Goal: Task Accomplishment & Management: Complete application form

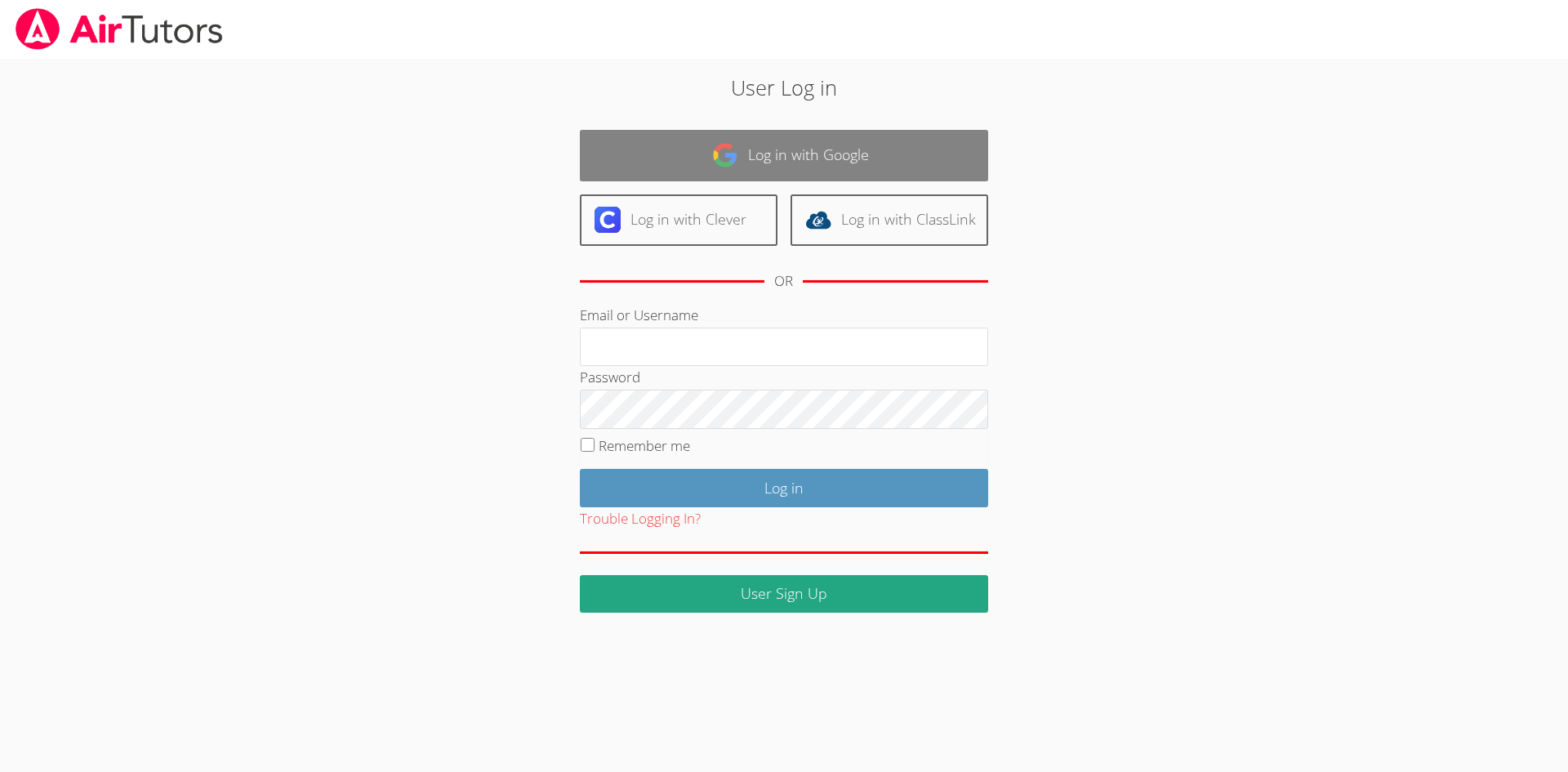
click at [738, 154] on img at bounding box center [725, 154] width 26 height 26
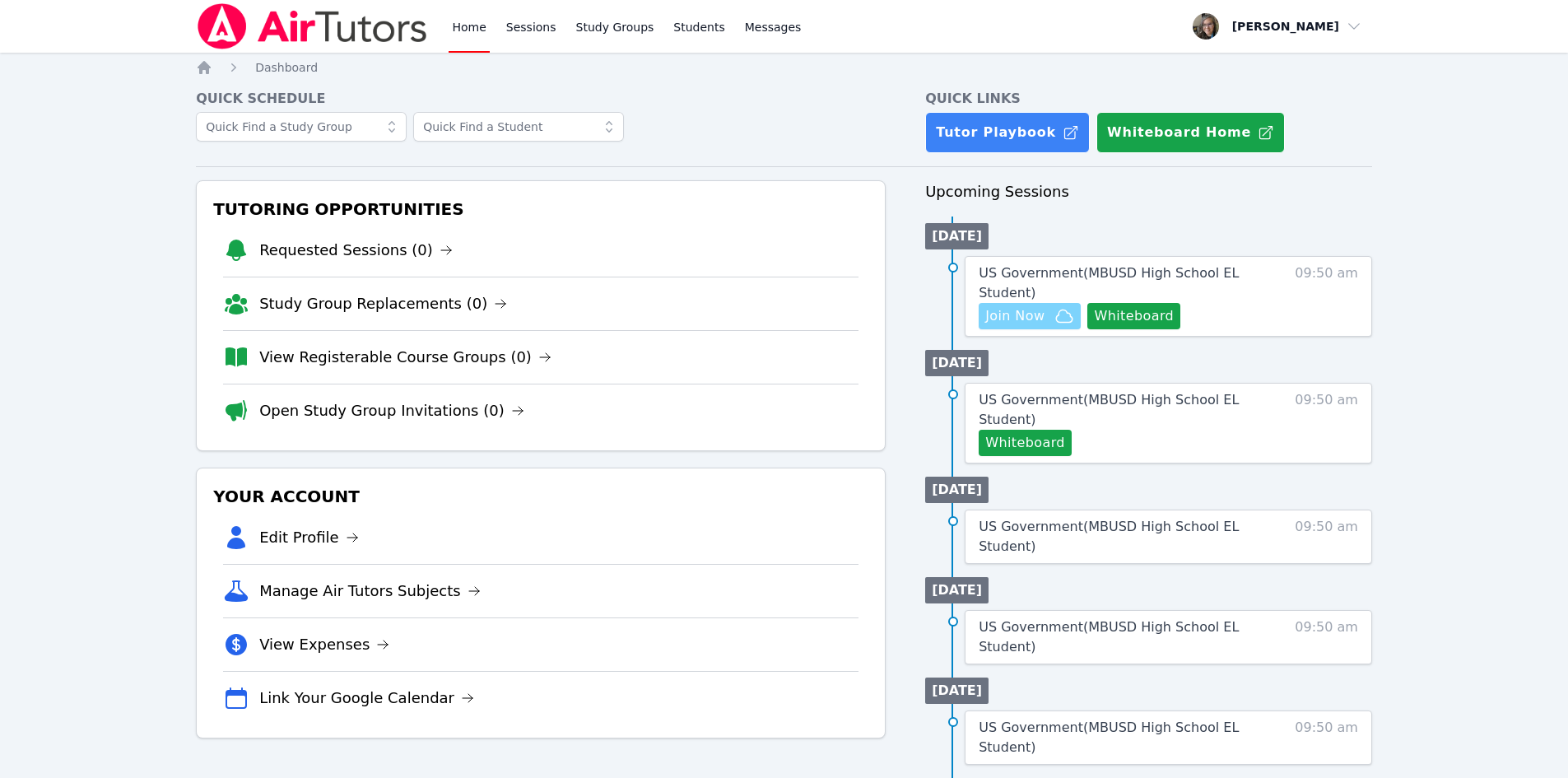
click at [1014, 316] on span "Join Now" at bounding box center [1015, 316] width 59 height 20
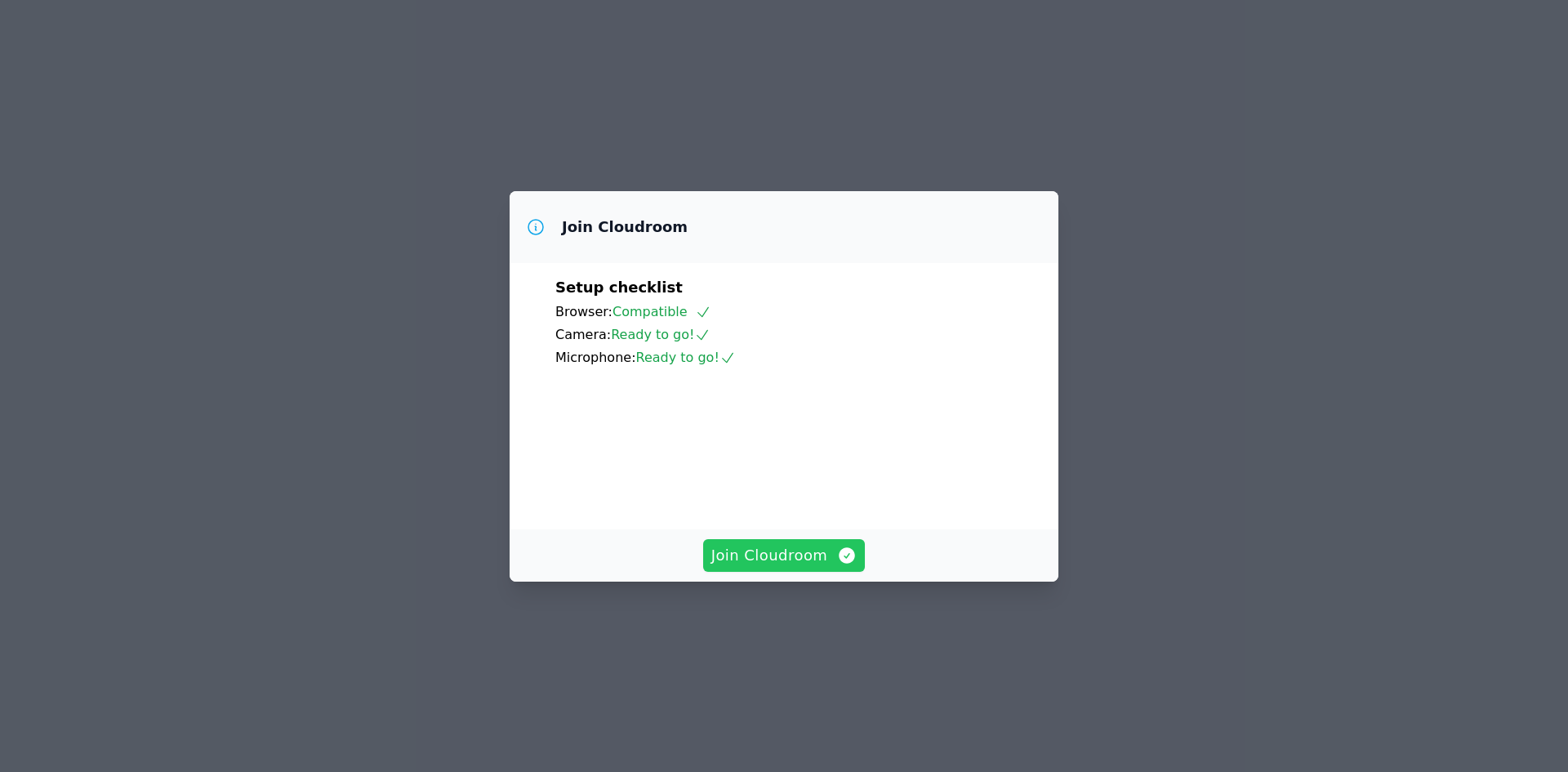
drag, startPoint x: 0, startPoint y: 0, endPoint x: 785, endPoint y: 620, distance: 1000.3
click at [785, 567] on span "Join Cloudroom" at bounding box center [784, 555] width 146 height 23
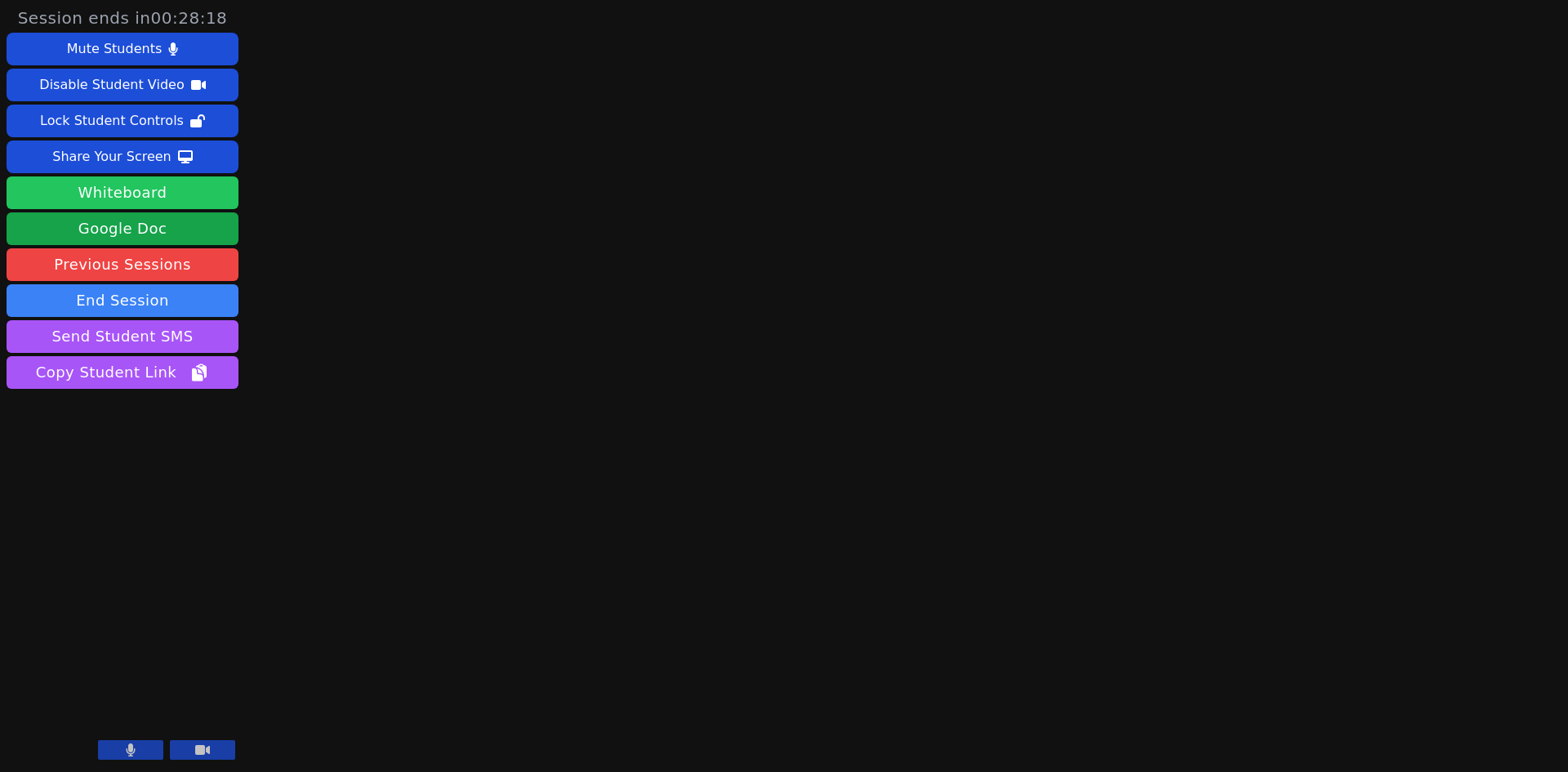
click at [149, 197] on button "Whiteboard" at bounding box center [122, 193] width 232 height 33
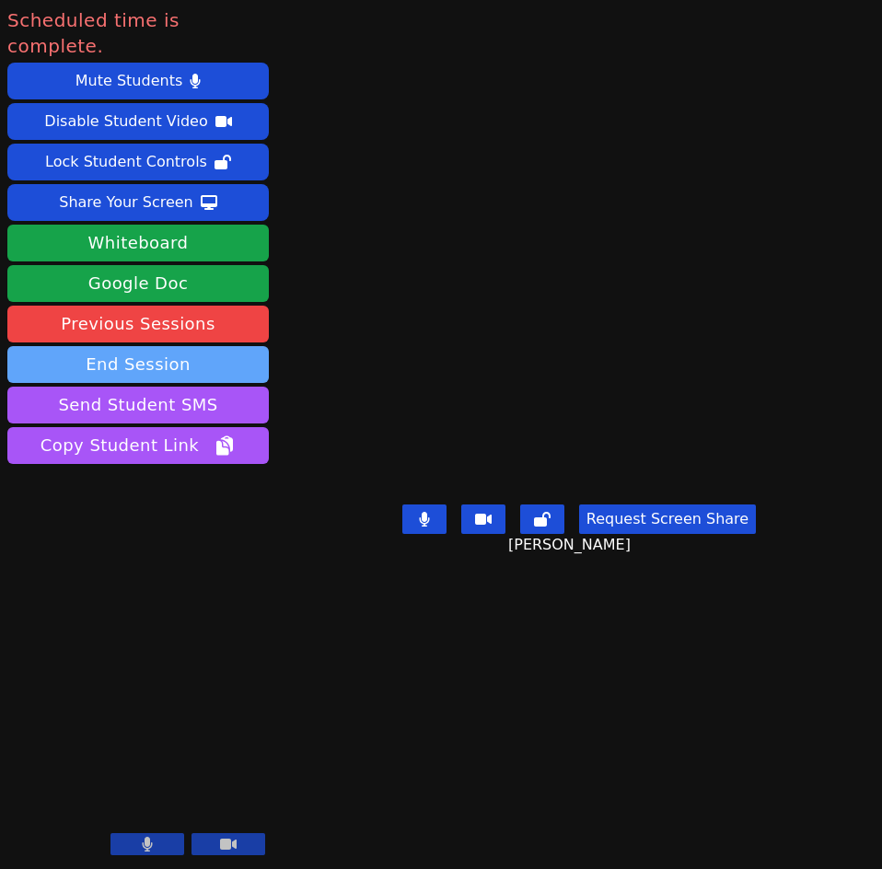
click at [43, 346] on button "End Session" at bounding box center [137, 364] width 261 height 37
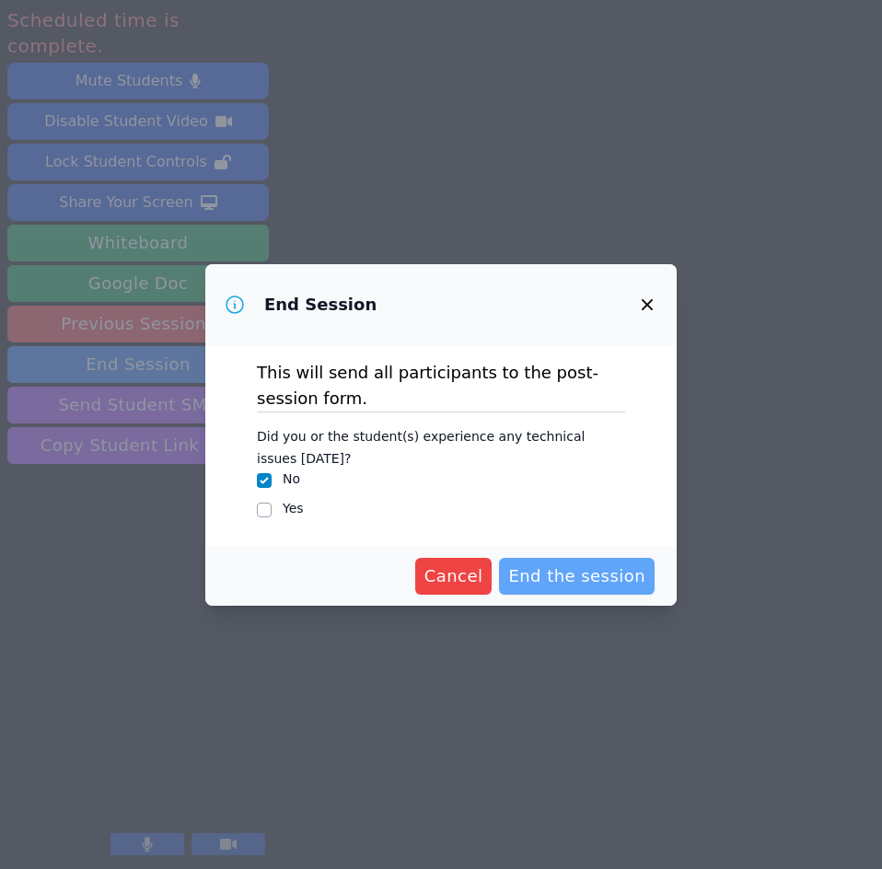
click at [541, 585] on span "End the session" at bounding box center [576, 576] width 137 height 26
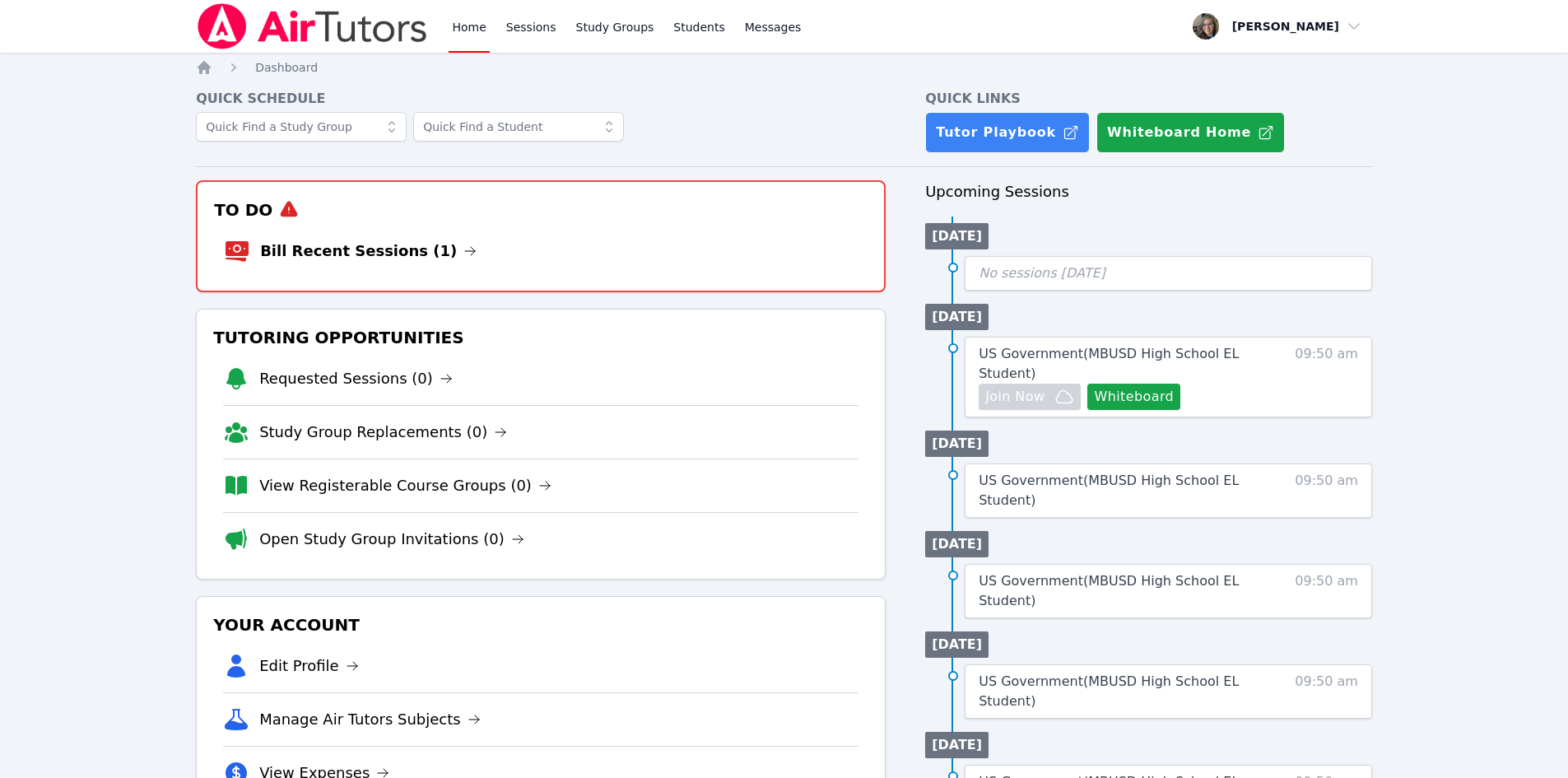
click at [388, 250] on link "Bill Recent Sessions (1)" at bounding box center [368, 251] width 216 height 23
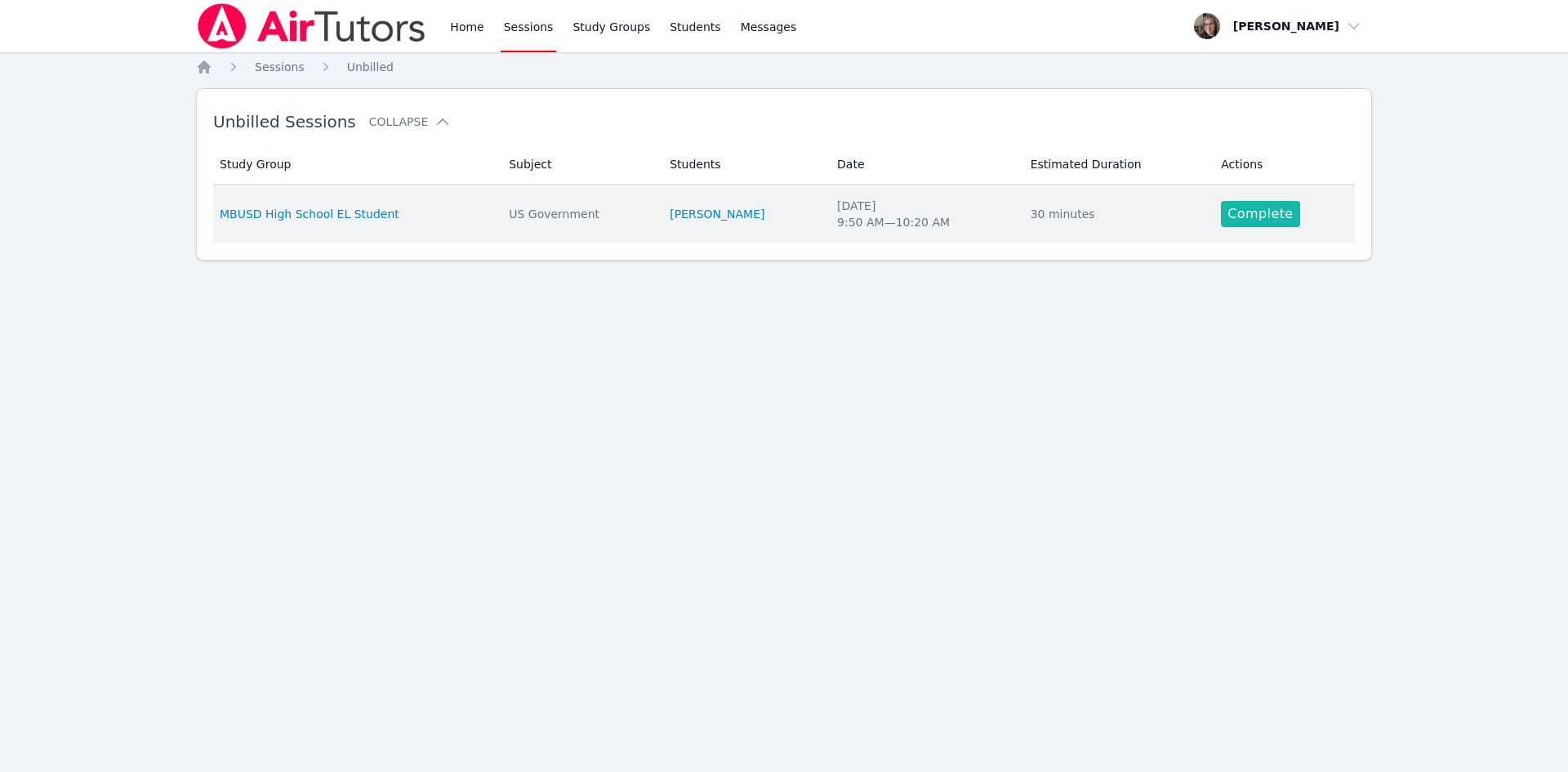
click at [1252, 217] on link "Complete" at bounding box center [1260, 213] width 78 height 26
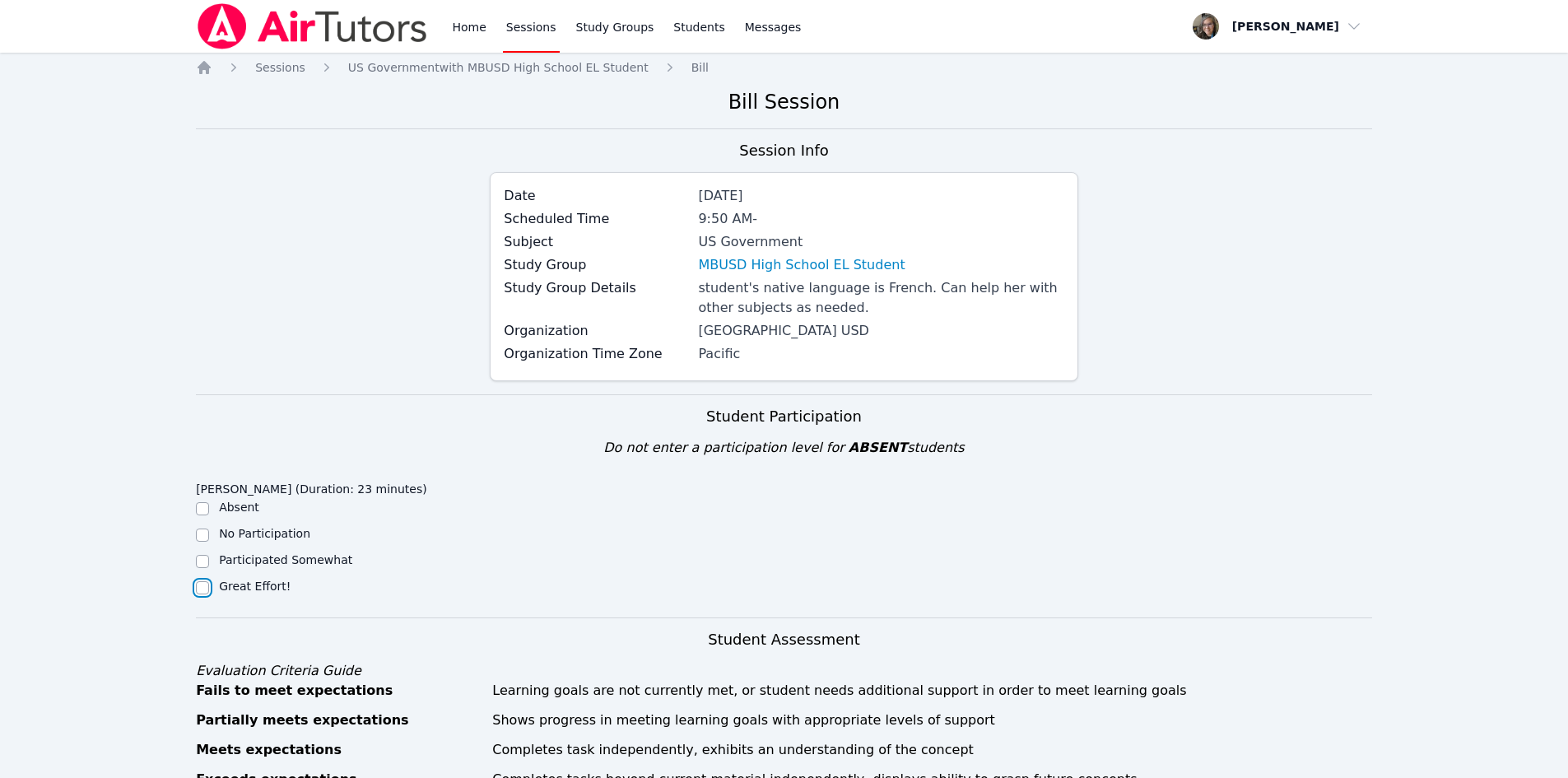
click at [198, 586] on input "Great Effort!" at bounding box center [202, 588] width 13 height 13
checkbox input "true"
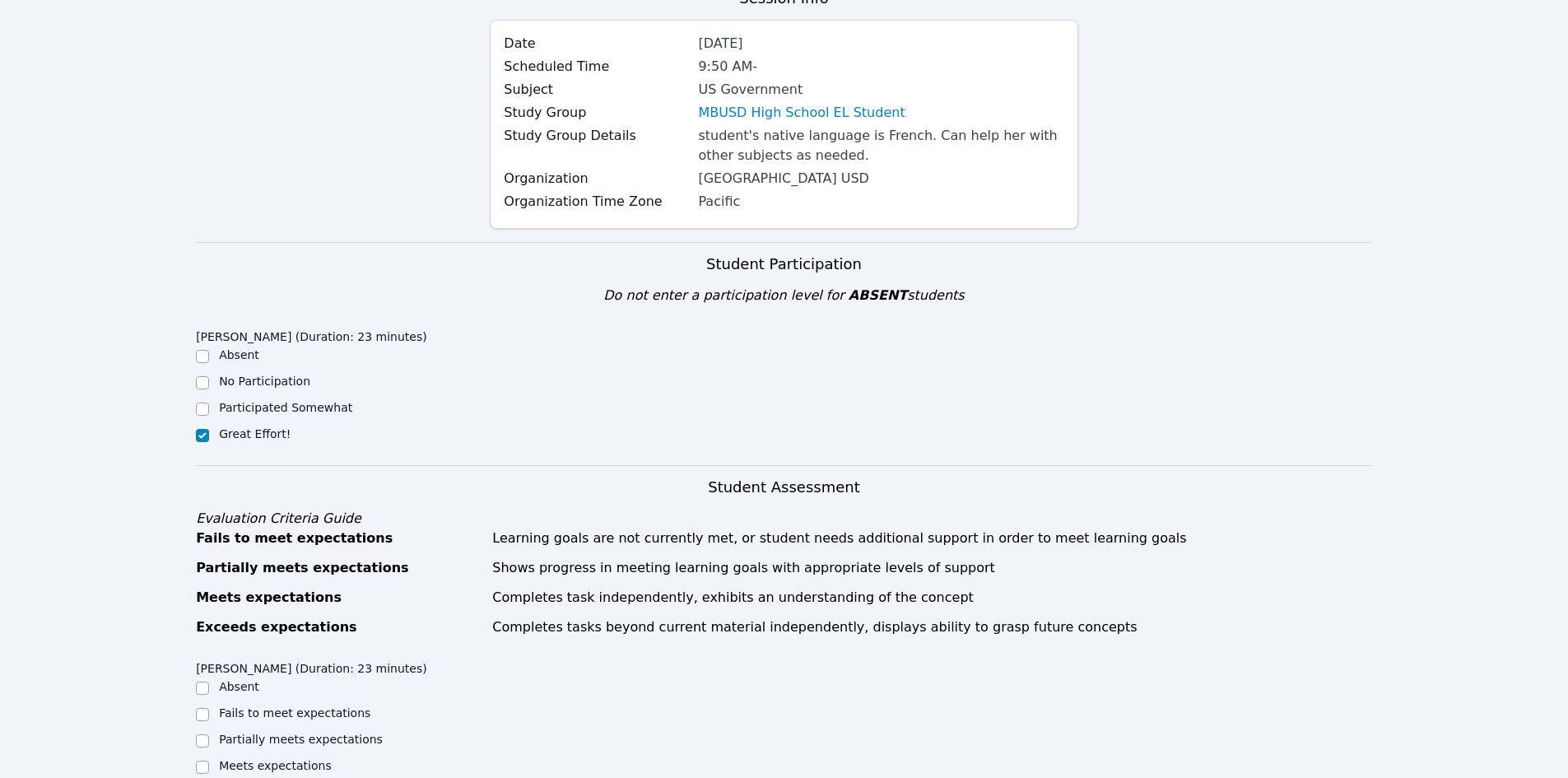
scroll to position [411, 0]
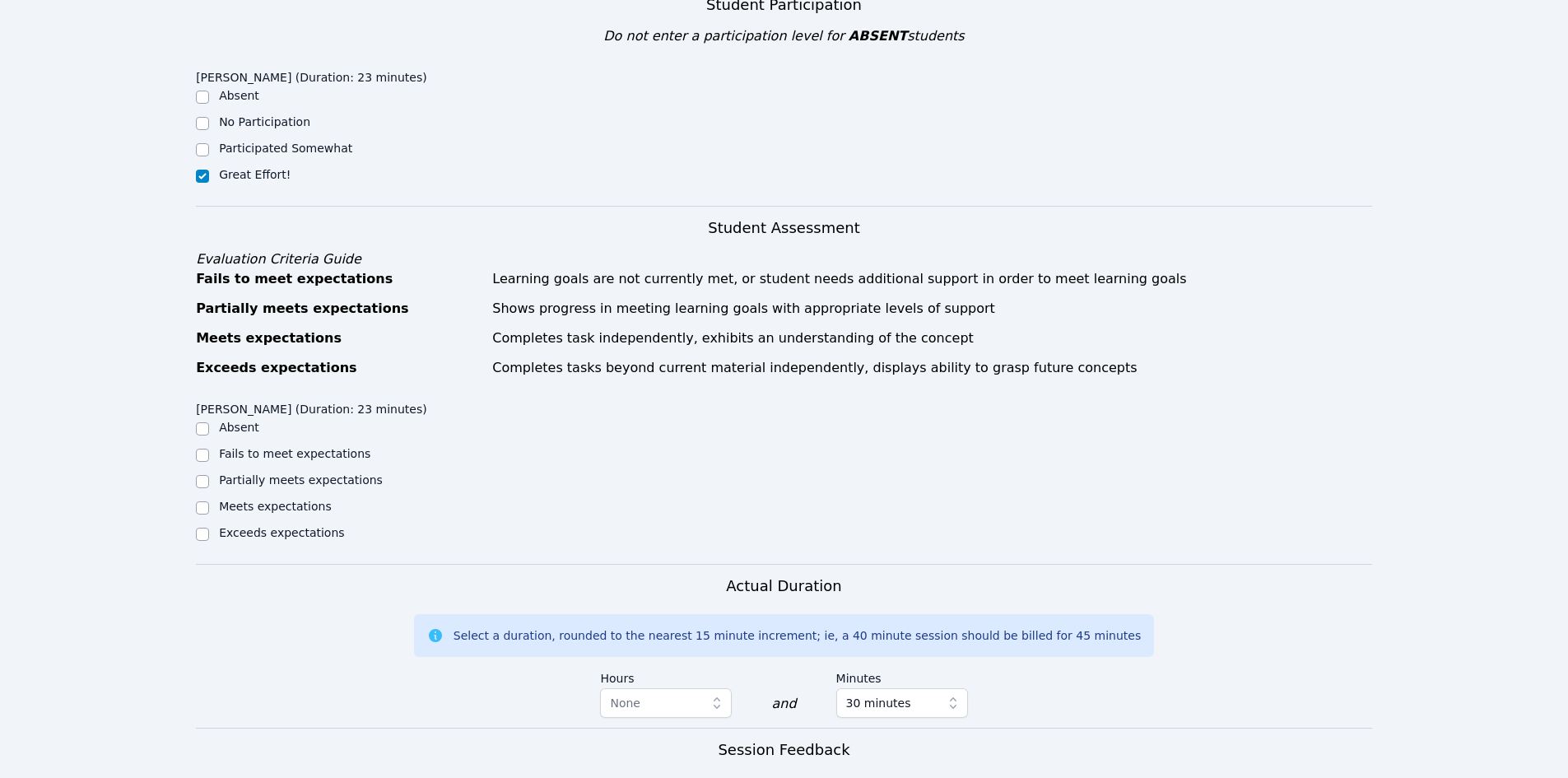
click at [209, 534] on div "Exceeds expectations" at bounding box center [342, 534] width 294 height 20
click at [200, 507] on input "Meets expectations" at bounding box center [202, 508] width 13 height 13
checkbox input "true"
click at [133, 389] on div "Home Sessions Study Groups Students Messages Open user menu [PERSON_NAME] Open …" at bounding box center [784, 429] width 1568 height 1681
click at [213, 483] on div "Partially meets expectations" at bounding box center [342, 481] width 294 height 20
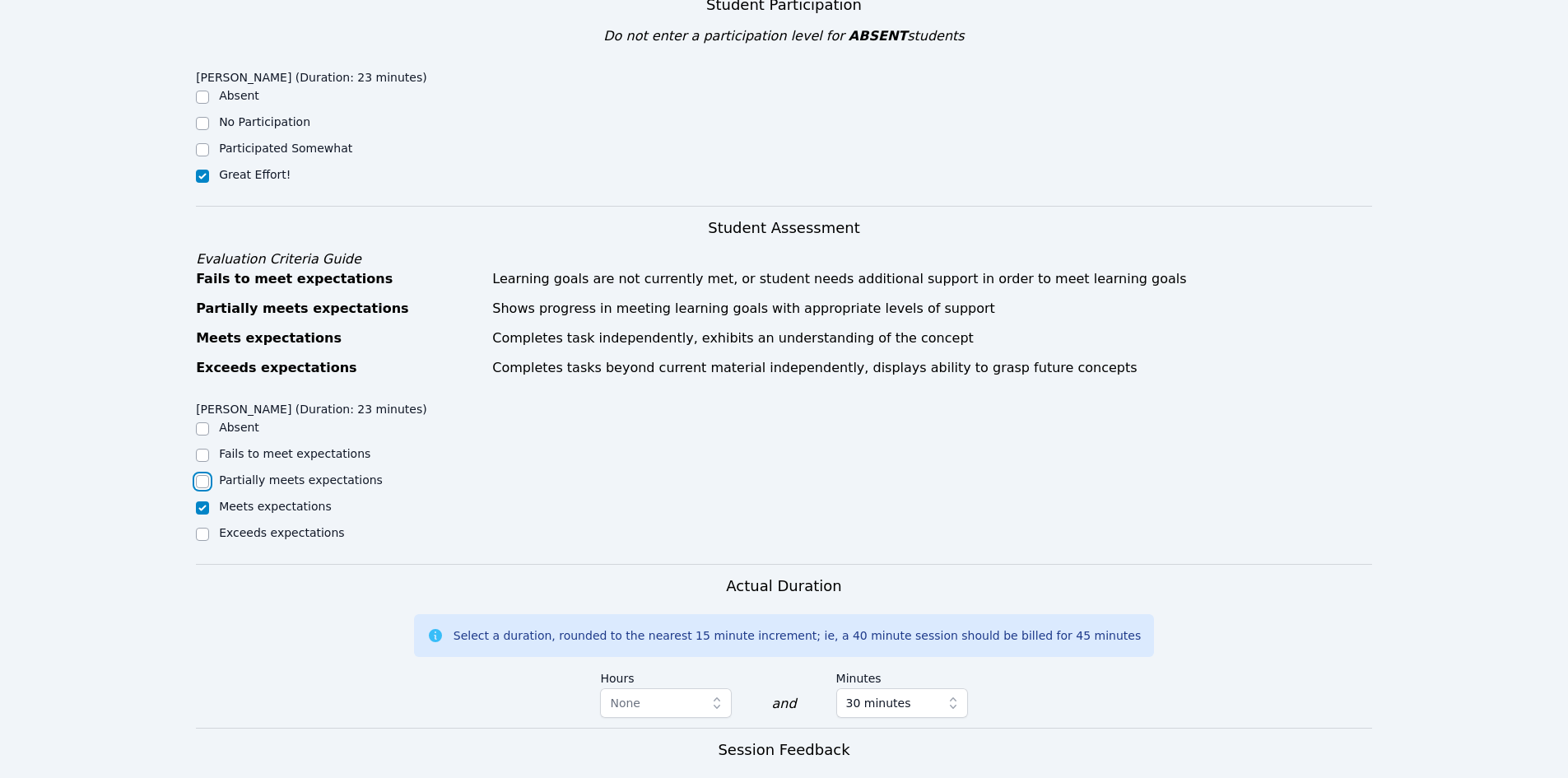
click at [204, 480] on input "Partially meets expectations" at bounding box center [202, 481] width 13 height 13
checkbox input "true"
checkbox input "false"
click at [647, 451] on div "[PERSON_NAME] (Duration: 23 minutes) Absent Fails to meet expectations Partiall…" at bounding box center [783, 479] width 1176 height 170
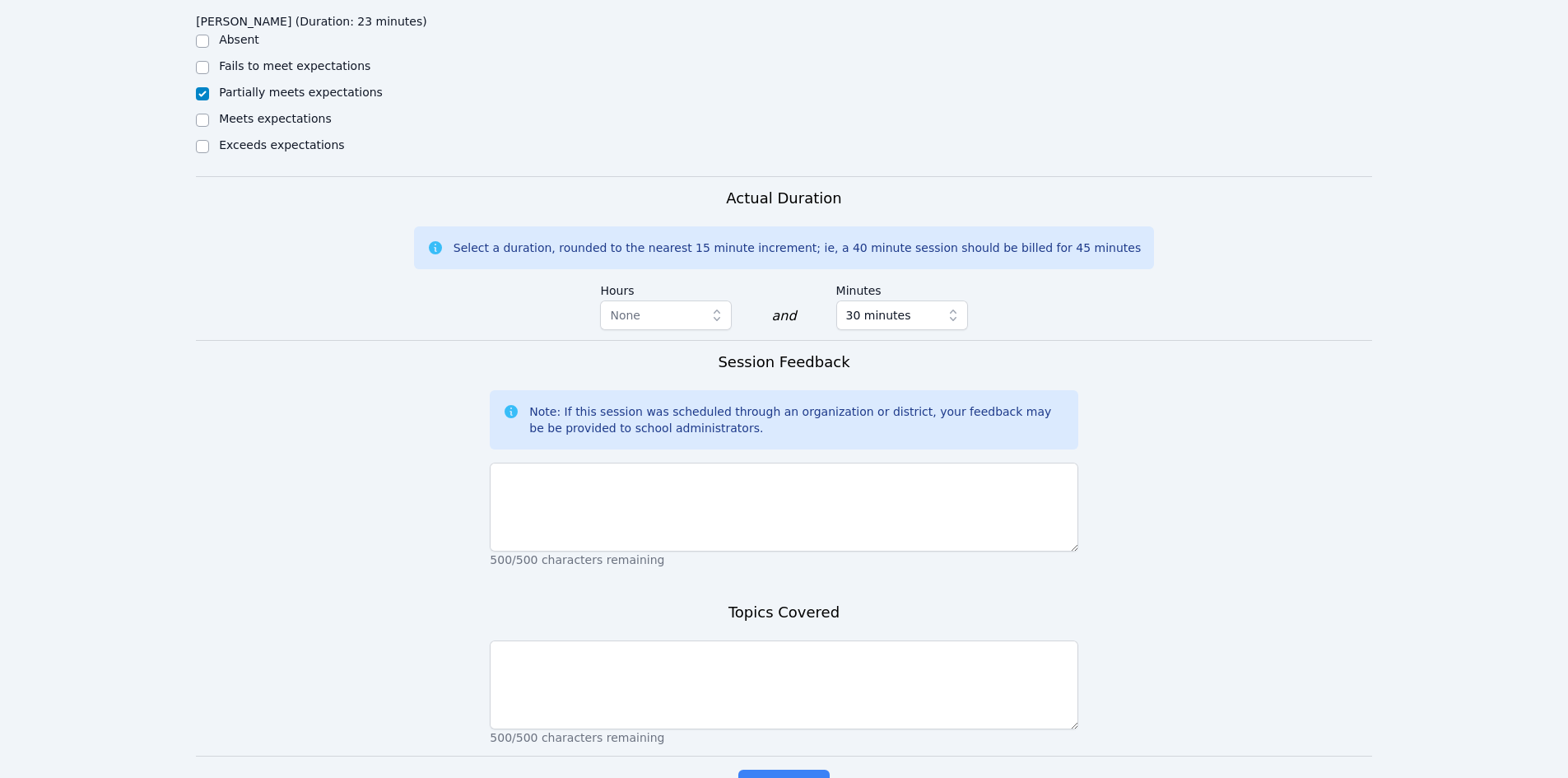
scroll to position [824, 0]
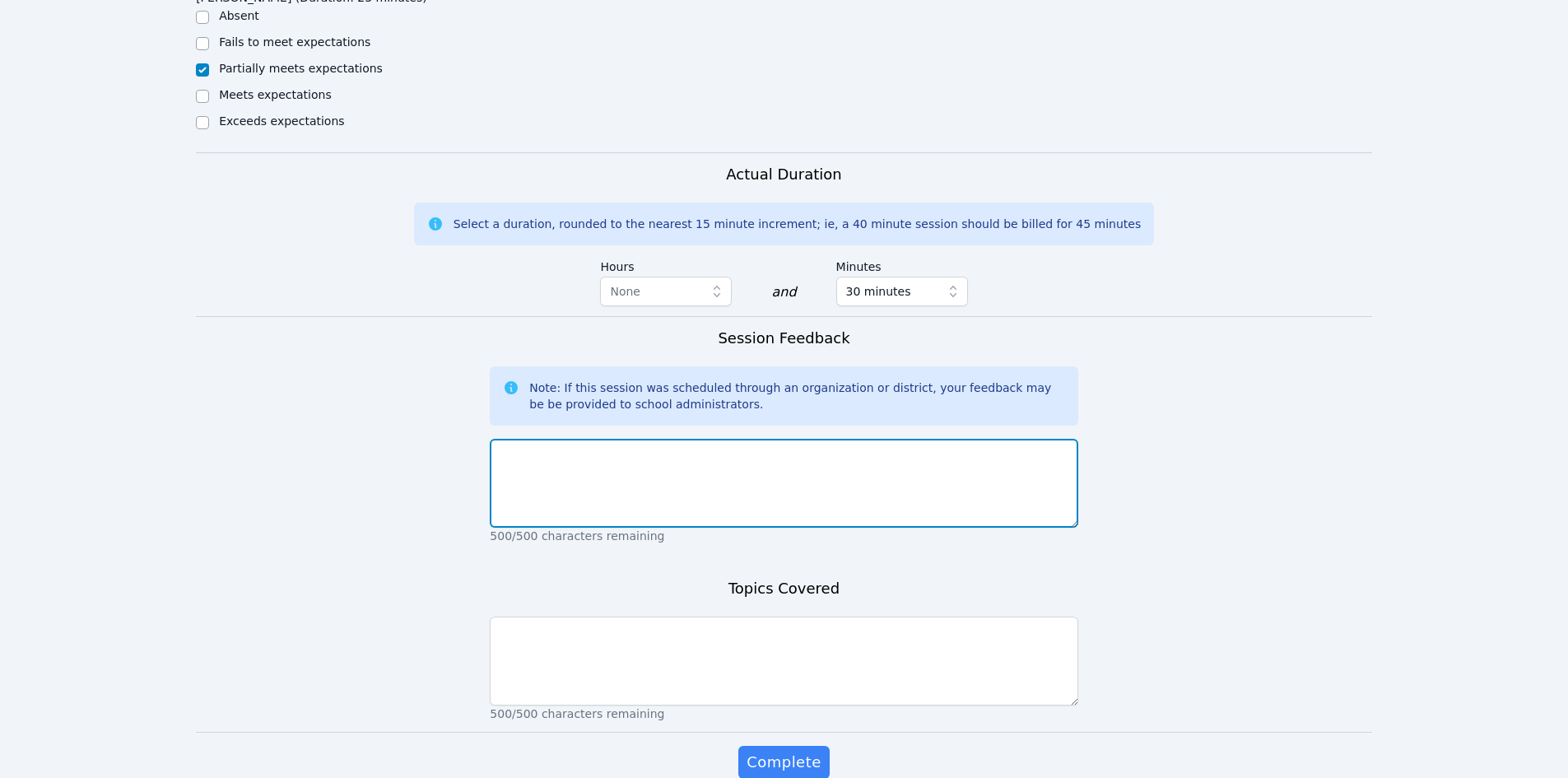
click at [660, 444] on textarea at bounding box center [783, 483] width 587 height 89
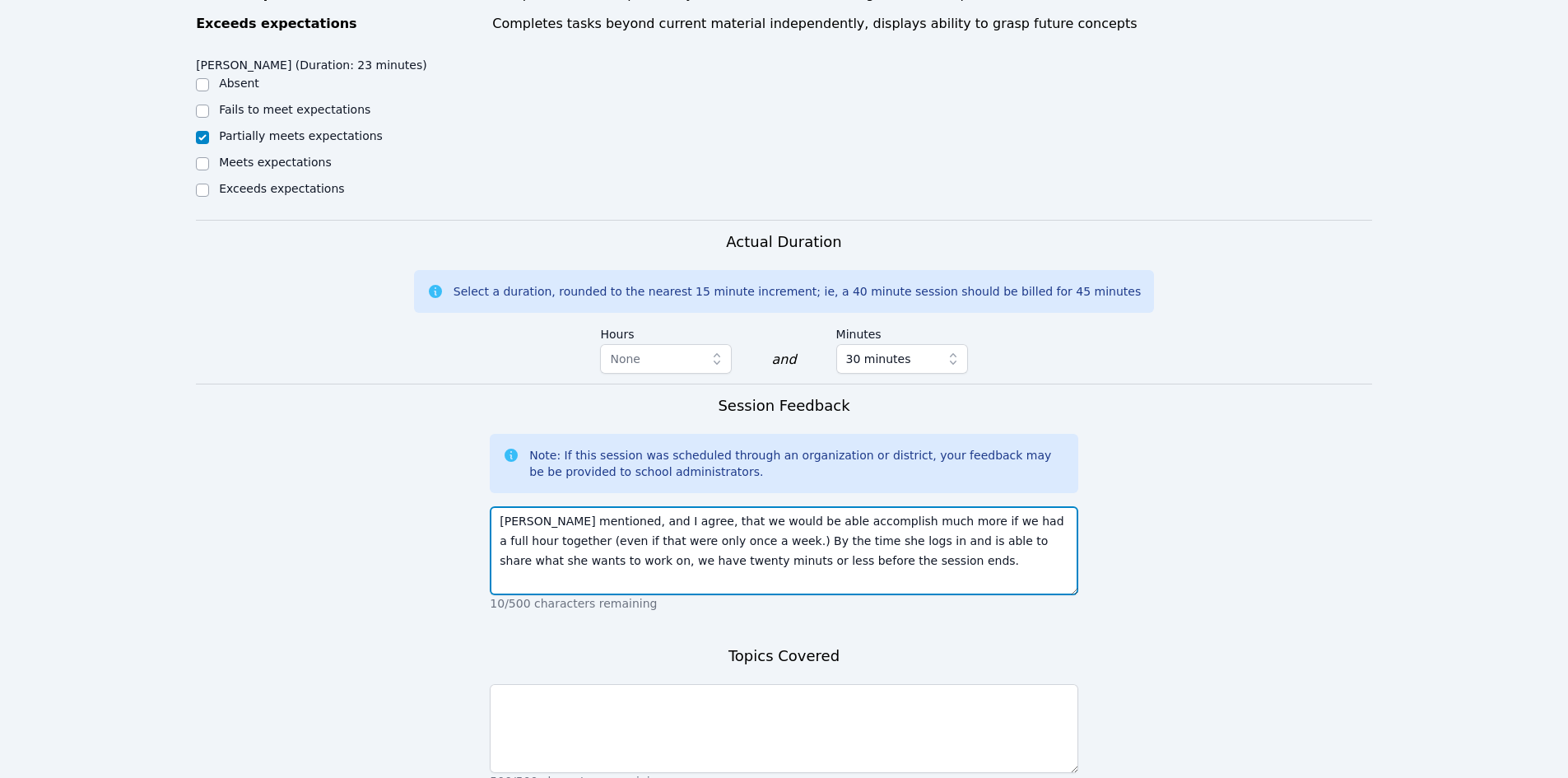
scroll to position [903, 0]
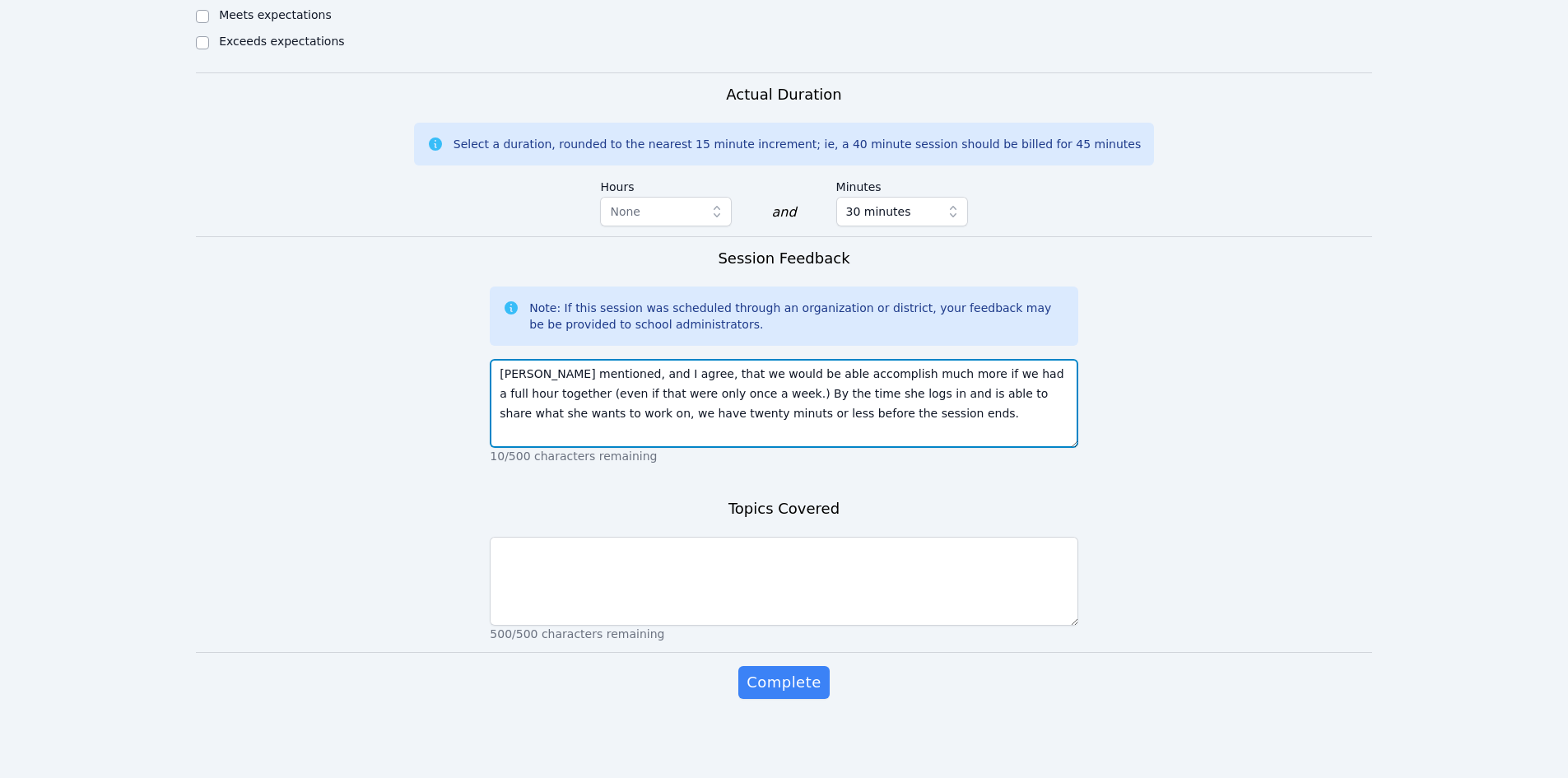
type textarea "[PERSON_NAME] mentioned, and I agree, that we would be able accomplish much mor…"
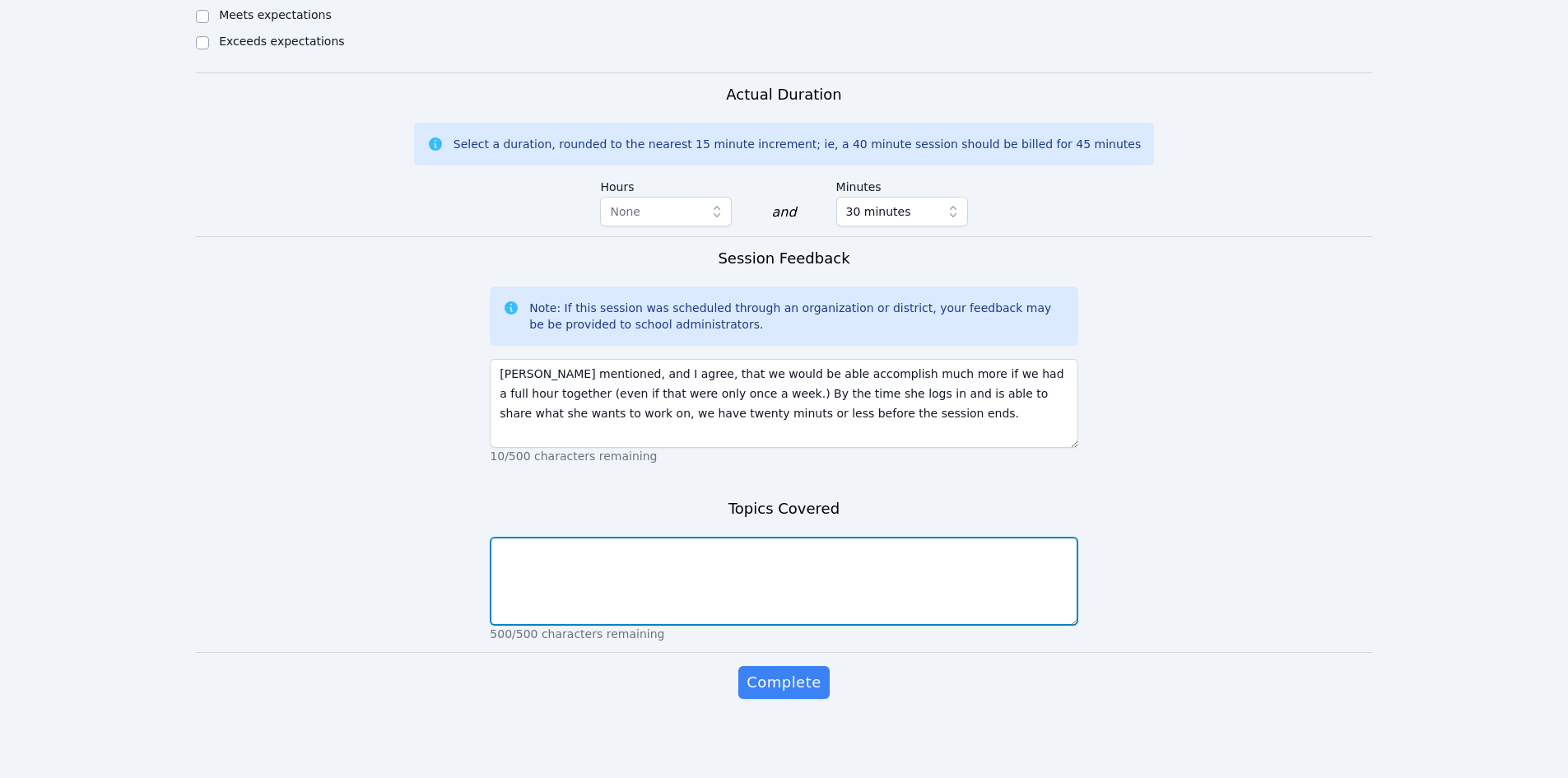
click at [661, 570] on textarea at bounding box center [783, 580] width 587 height 89
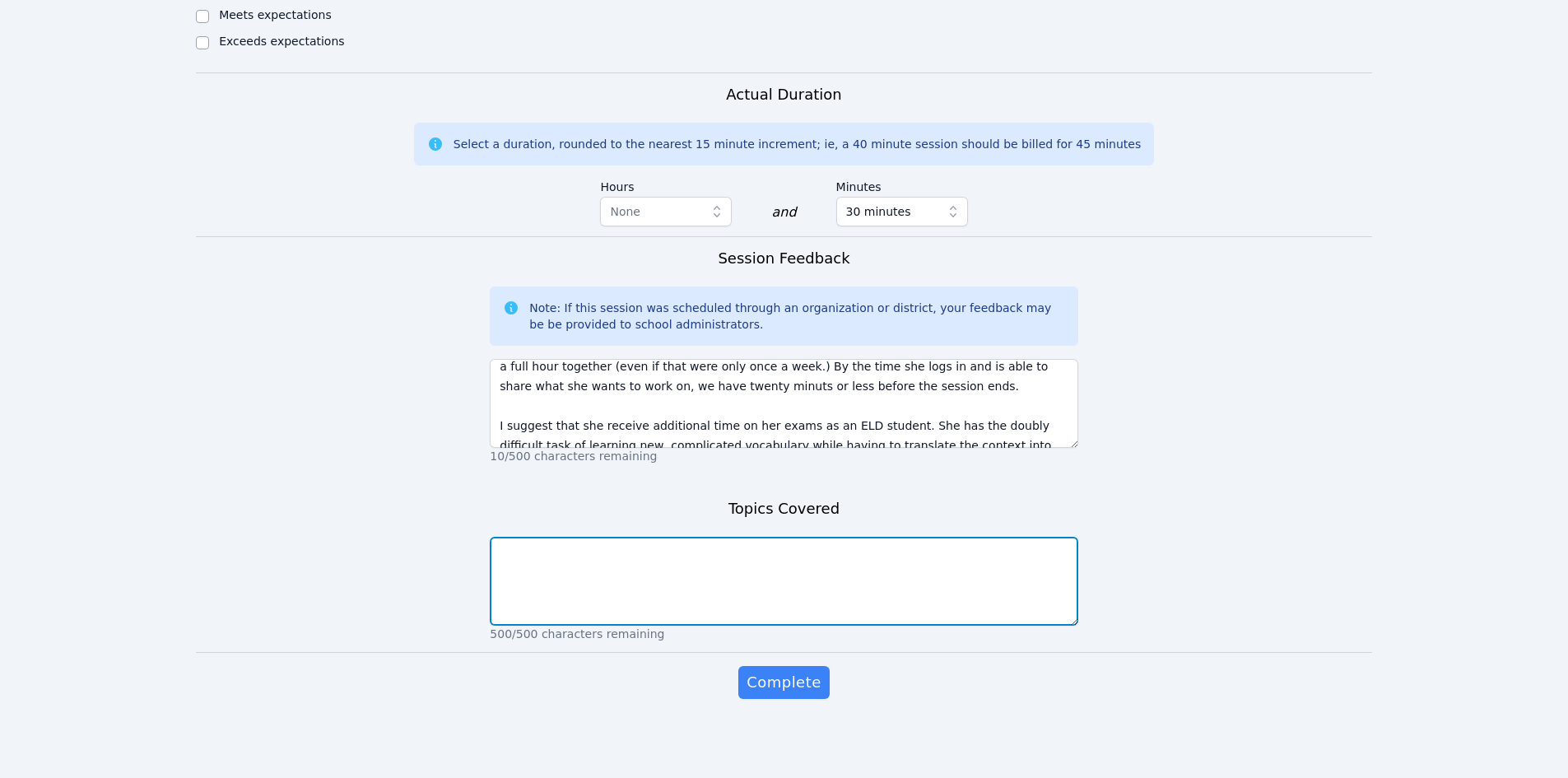
scroll to position [39, 0]
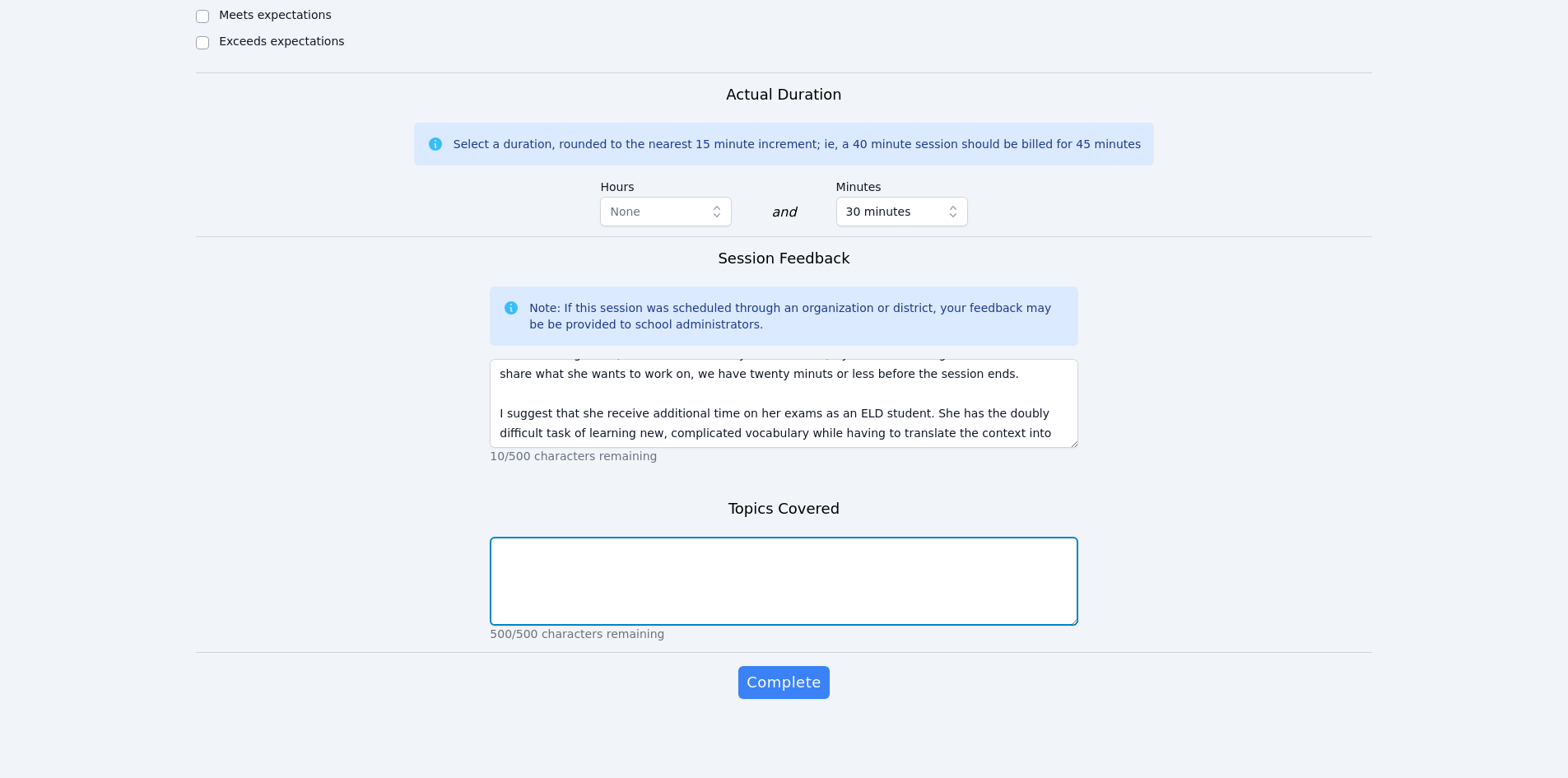
type textarea "S"
click at [777, 579] on textarea "Studied for A.P. Government exam. Reviewing" at bounding box center [783, 580] width 587 height 89
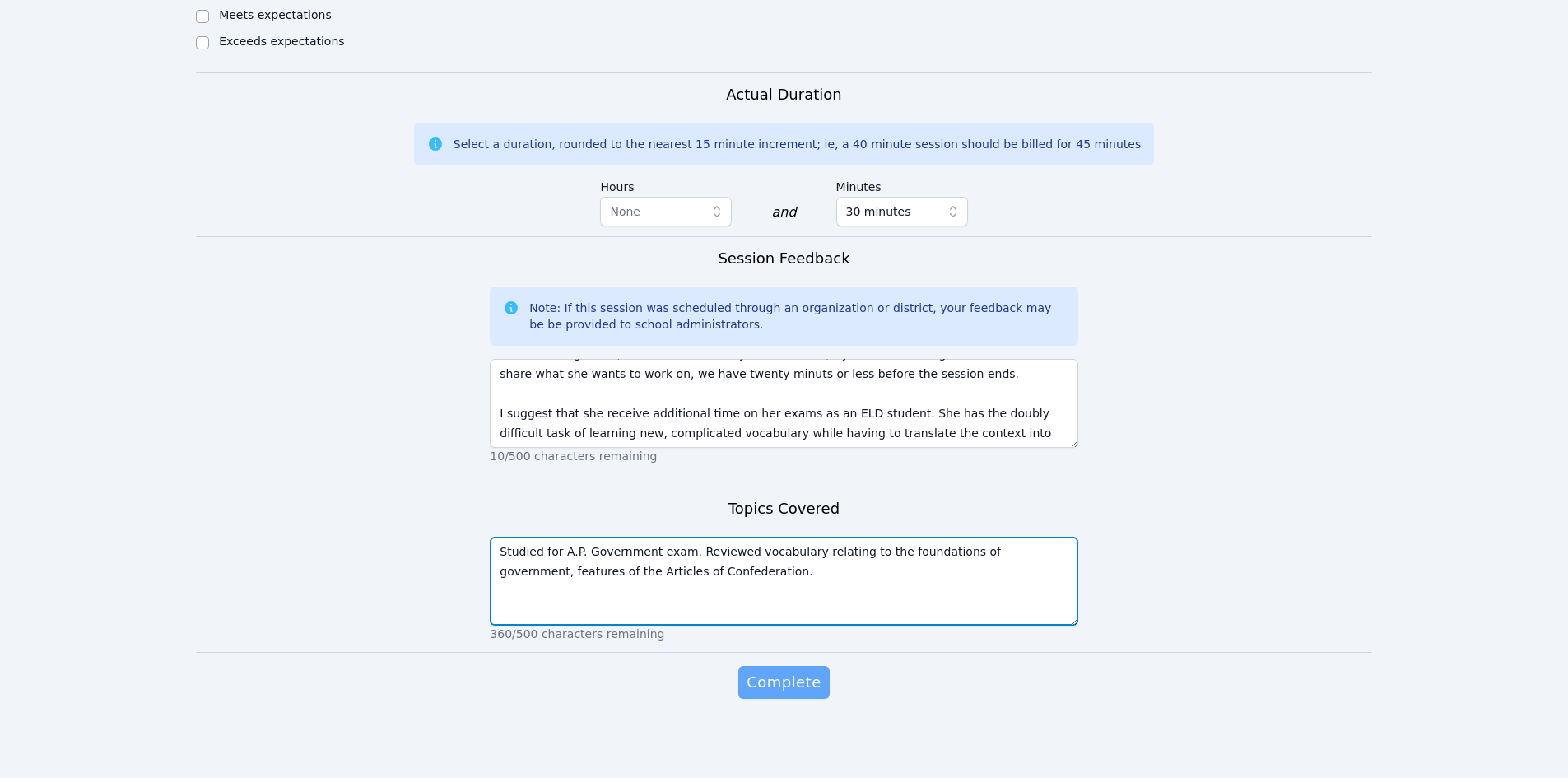
type textarea "Studied for A.P. Government exam. Reviewed vocabulary relating to the foundatio…"
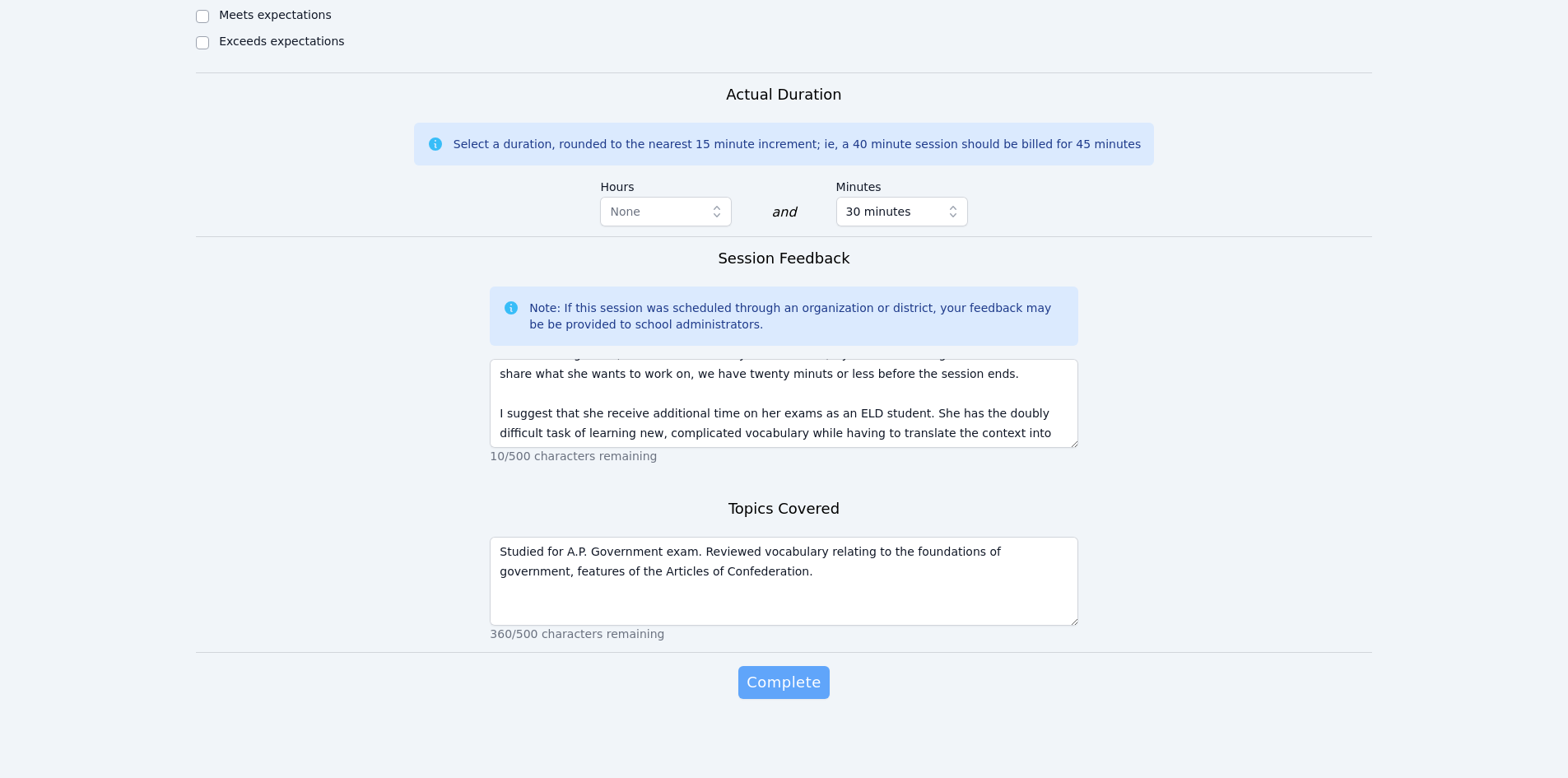
click at [793, 685] on span "Complete" at bounding box center [783, 682] width 74 height 23
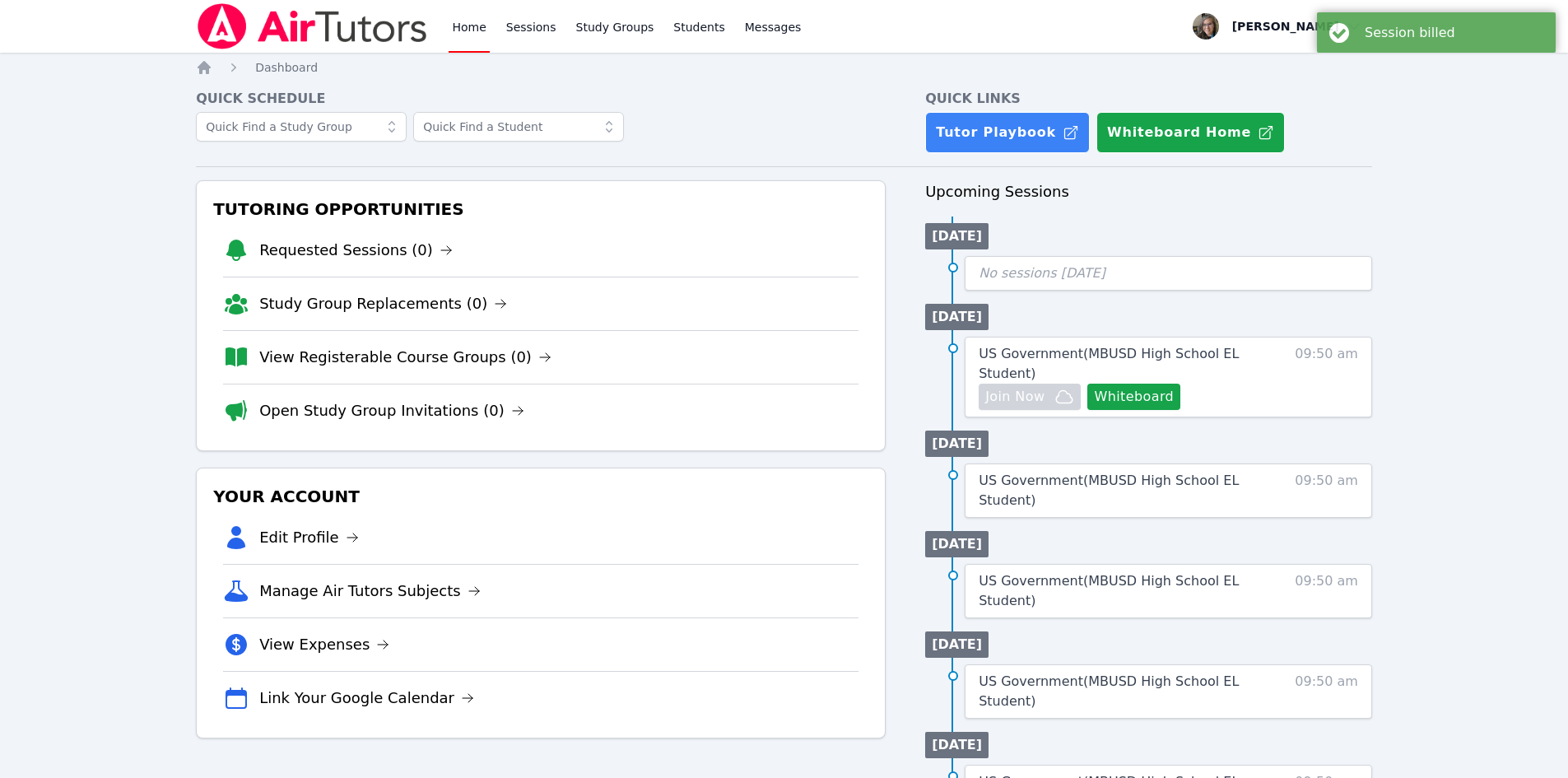
click at [102, 419] on div "Home Sessions Study Groups Students Messages Open user menu [PERSON_NAME] Open …" at bounding box center [784, 681] width 1568 height 1361
click at [140, 461] on div "Home Sessions Study Groups Students Messages Open user menu [PERSON_NAME] Open …" at bounding box center [784, 681] width 1568 height 1361
click at [105, 462] on div "Home Sessions Study Groups Students Messages Open user menu [PERSON_NAME] Open …" at bounding box center [784, 681] width 1568 height 1361
